Goal: Find specific page/section

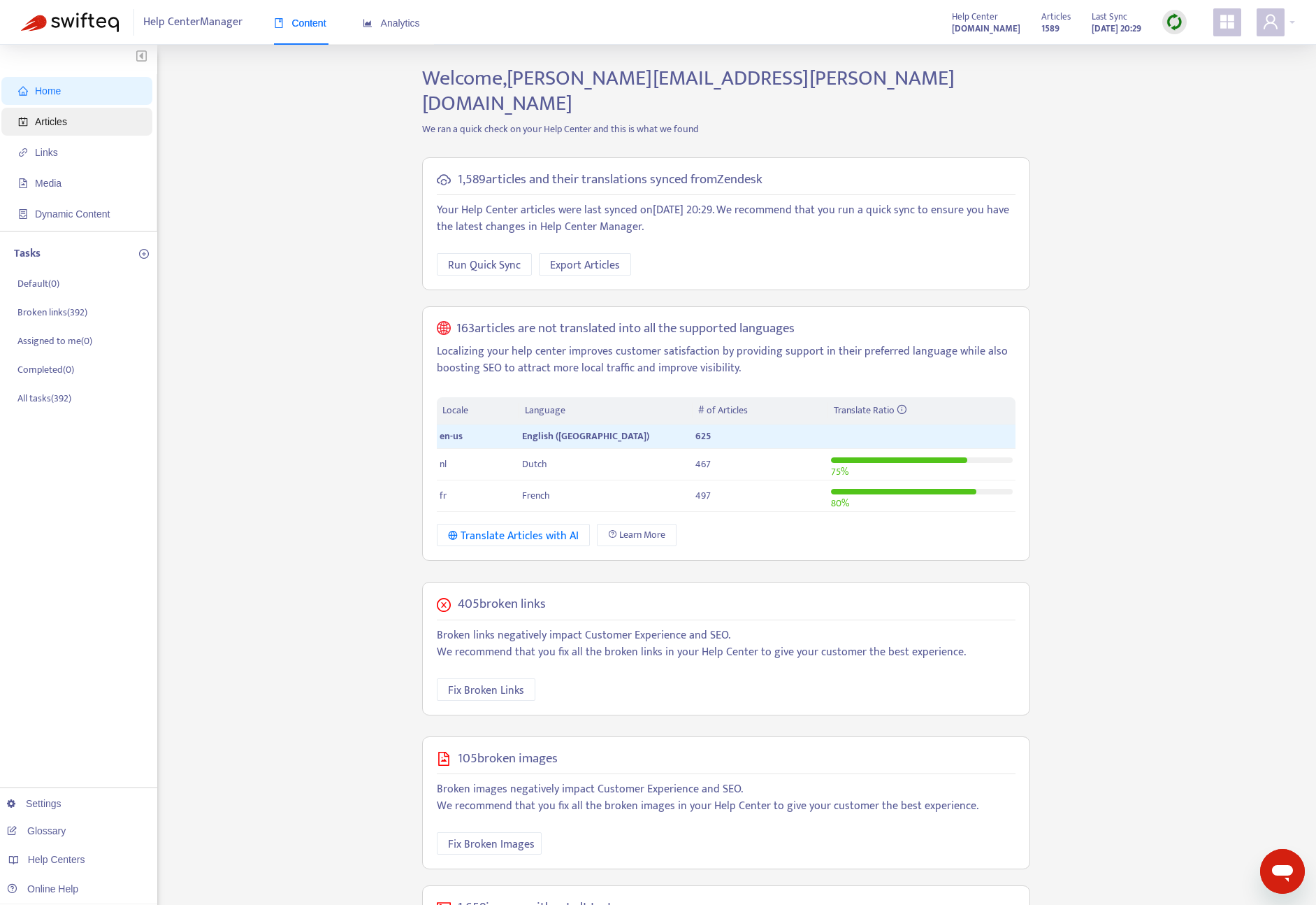
click at [107, 125] on span "Articles" at bounding box center [80, 122] width 123 height 28
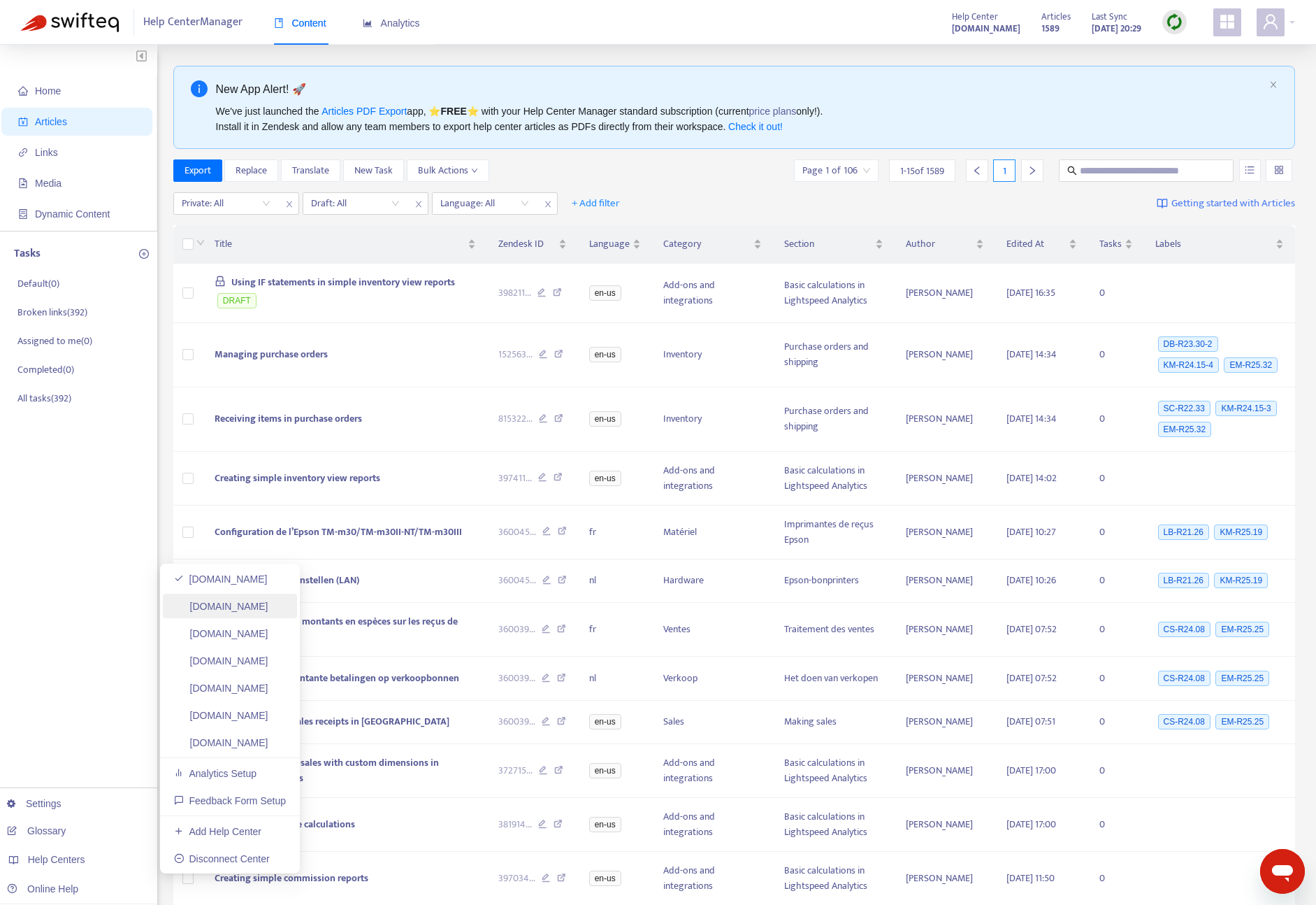
click at [225, 608] on link "[DOMAIN_NAME]" at bounding box center [221, 606] width 94 height 11
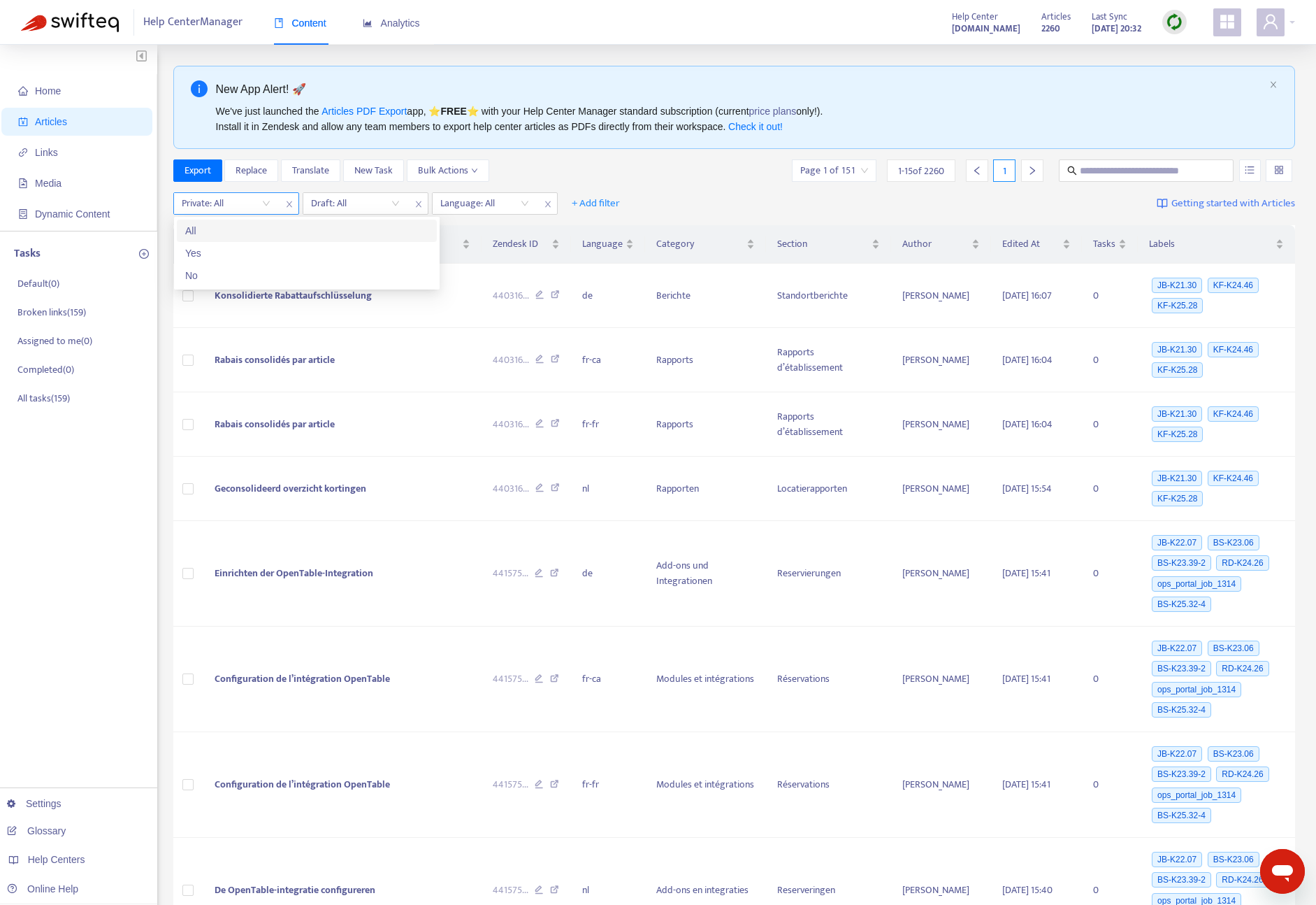
click at [252, 209] on input "search" at bounding box center [226, 204] width 88 height 21
click at [386, 208] on input "search" at bounding box center [355, 204] width 88 height 21
click at [340, 260] on div "Yes" at bounding box center [436, 253] width 243 height 15
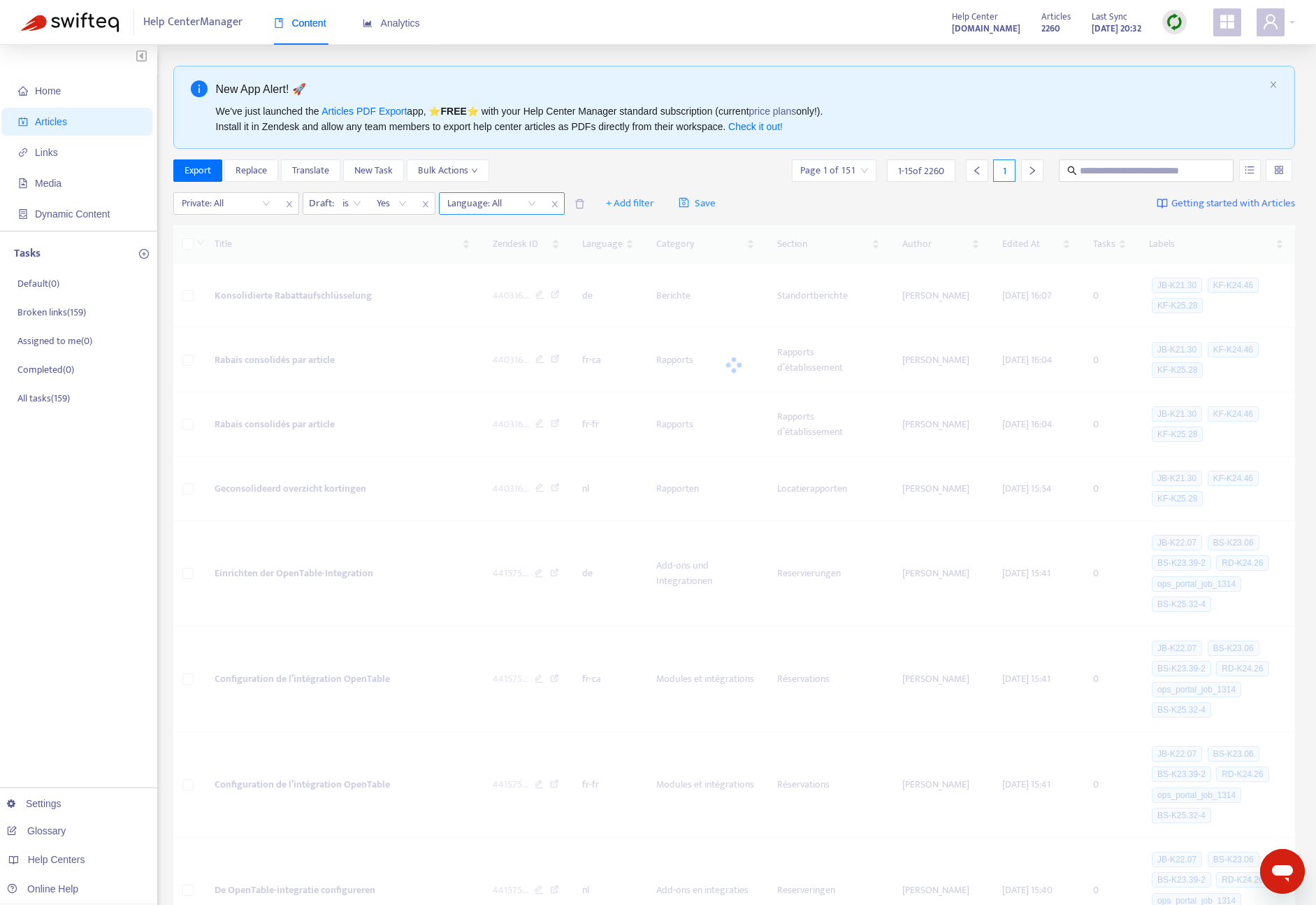
click at [490, 210] on div at bounding box center [484, 203] width 85 height 17
click at [487, 248] on div "en-us" at bounding box center [573, 253] width 243 height 15
click at [645, 158] on div "New App Alert! 🚀 We've just launched the Articles PDF Export app, ⭐ FREE ⭐️ wit…" at bounding box center [734, 779] width 1122 height 1426
